Goal: Find specific page/section: Find specific page/section

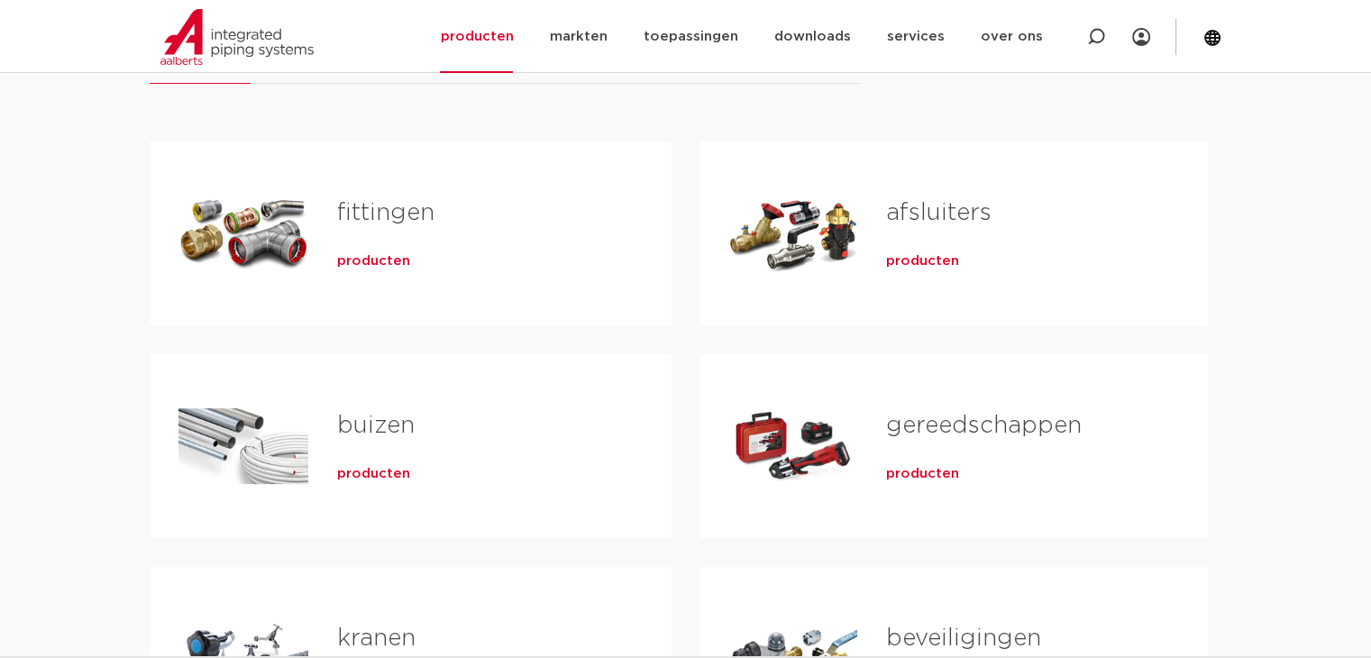
scroll to position [315, 0]
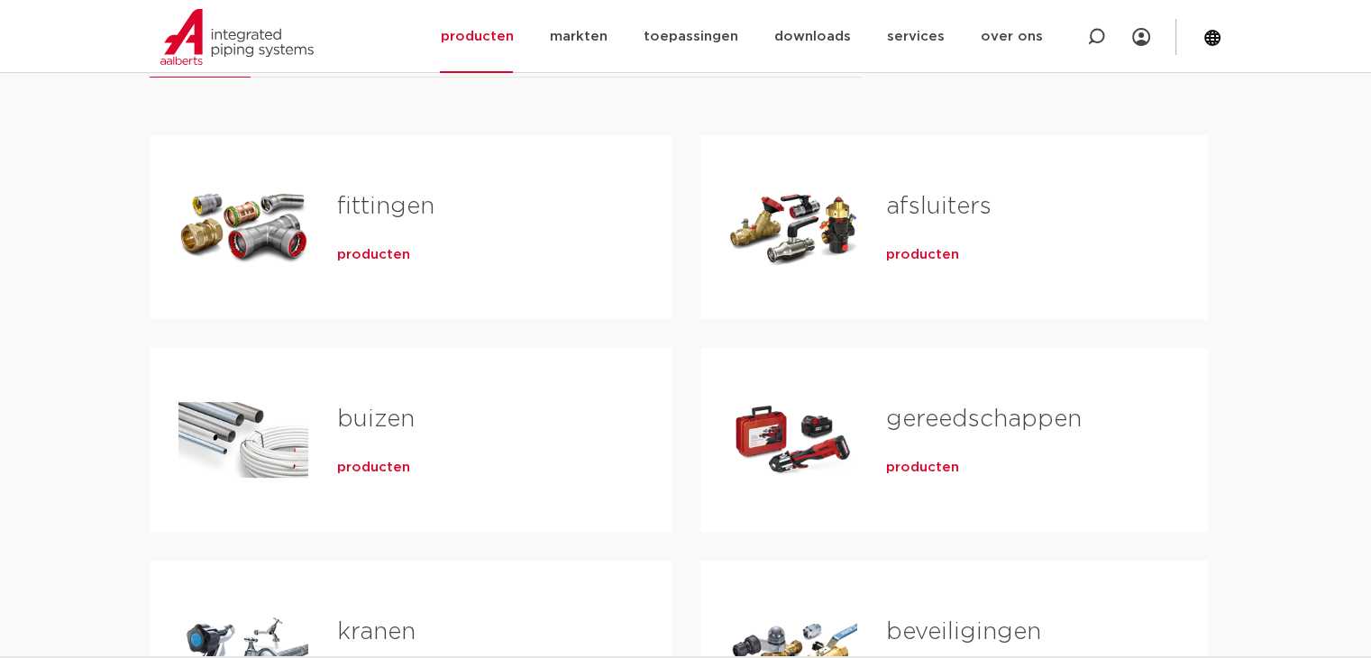
click at [506, 291] on div "fittingen producten" at bounding box center [411, 227] width 522 height 184
click at [424, 203] on link "fittingen" at bounding box center [385, 206] width 97 height 23
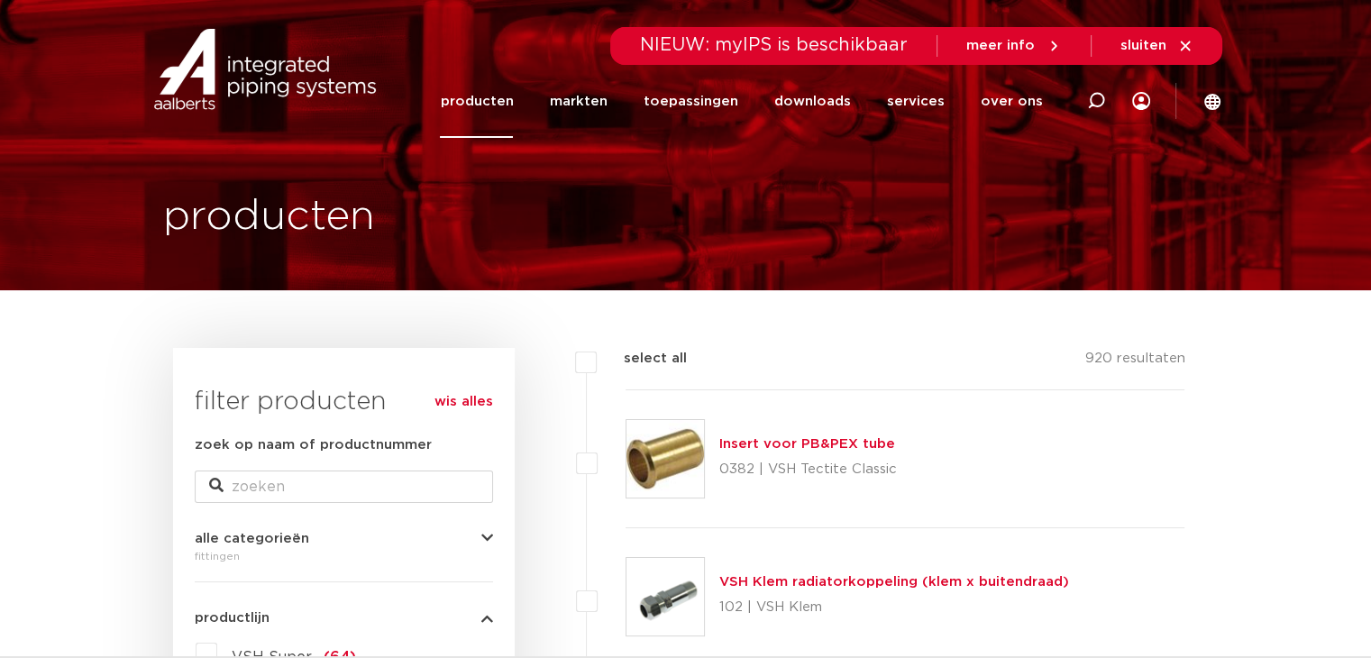
click at [495, 102] on link "producten" at bounding box center [476, 101] width 73 height 73
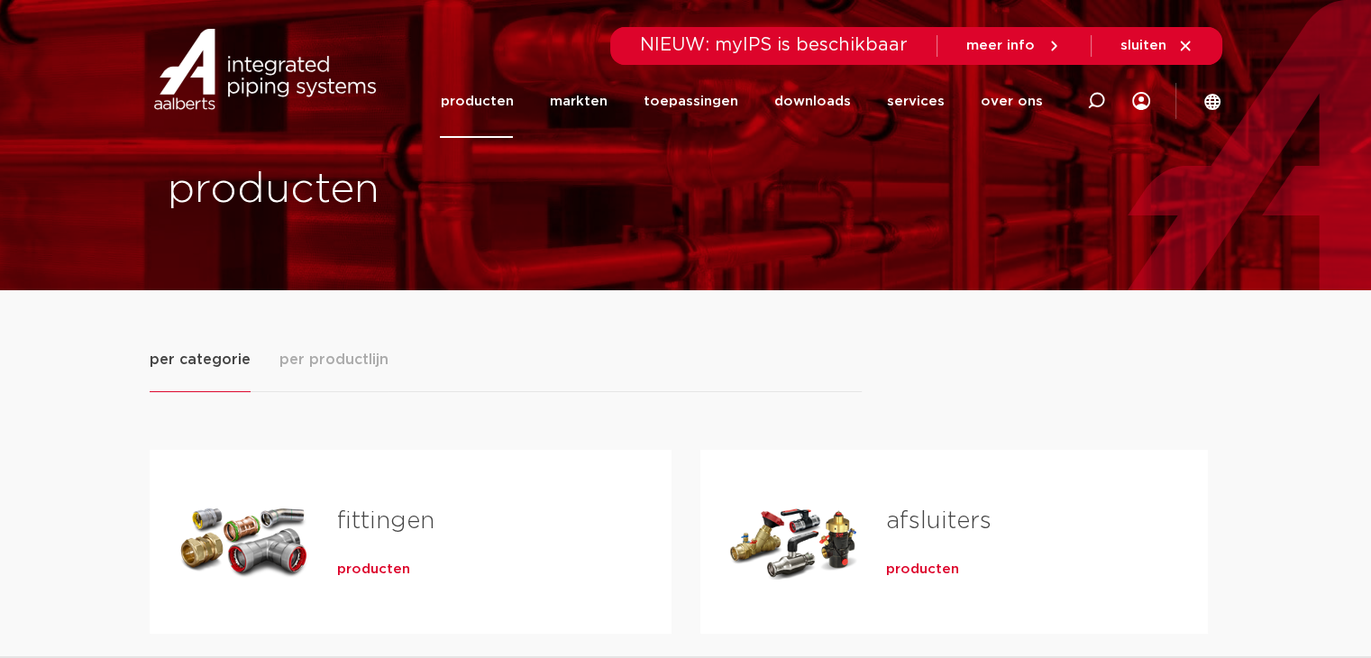
click at [464, 459] on div "fittingen producten" at bounding box center [411, 542] width 522 height 184
click at [393, 539] on h2 "fittingen" at bounding box center [475, 525] width 277 height 41
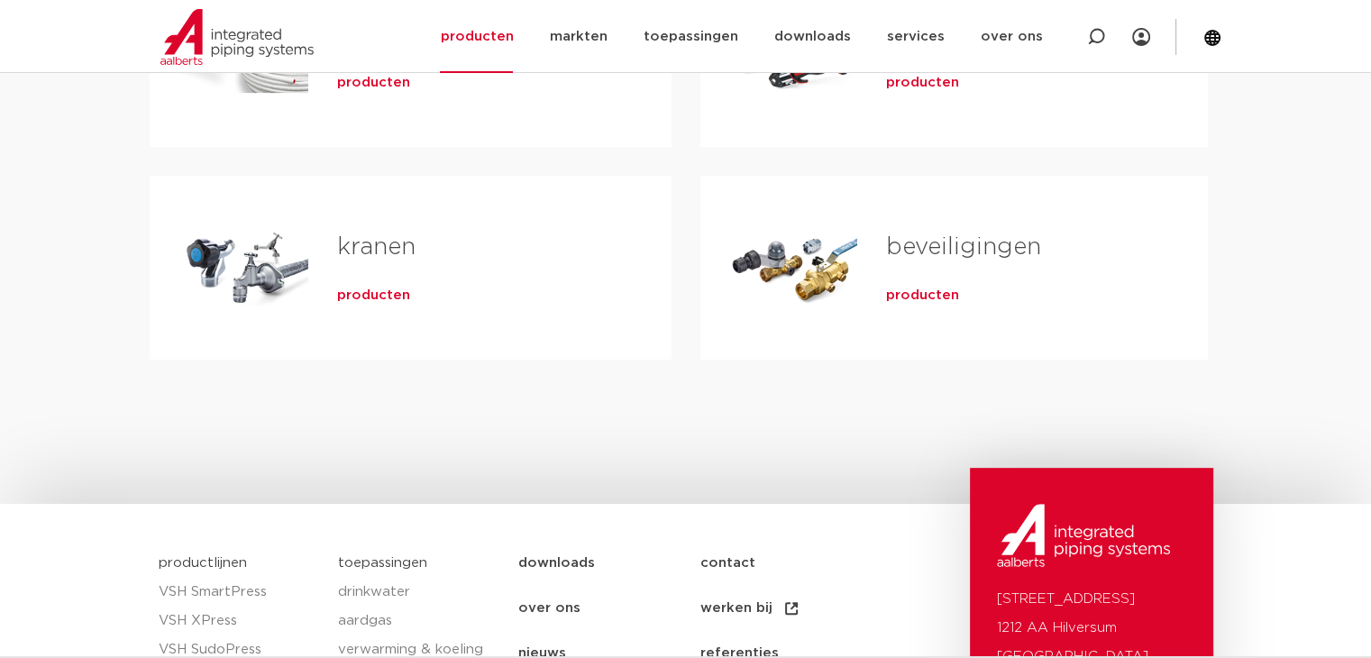
scroll to position [701, 0]
click at [505, 294] on div "producten" at bounding box center [475, 290] width 277 height 25
click at [368, 296] on span "producten" at bounding box center [373, 294] width 73 height 18
